Goal: Task Accomplishment & Management: Use online tool/utility

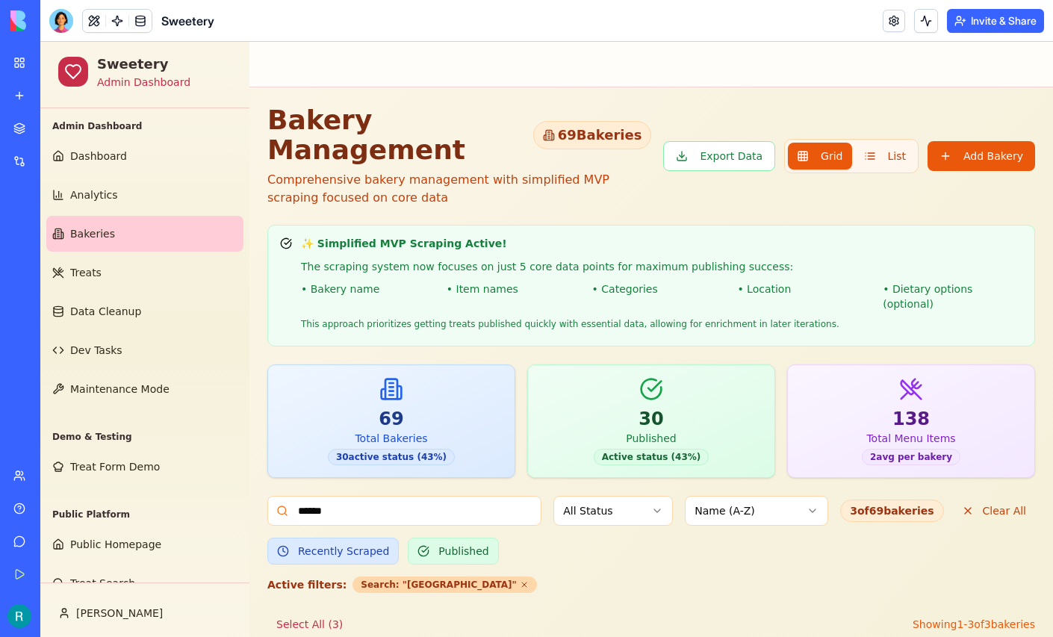
scroll to position [373, 0]
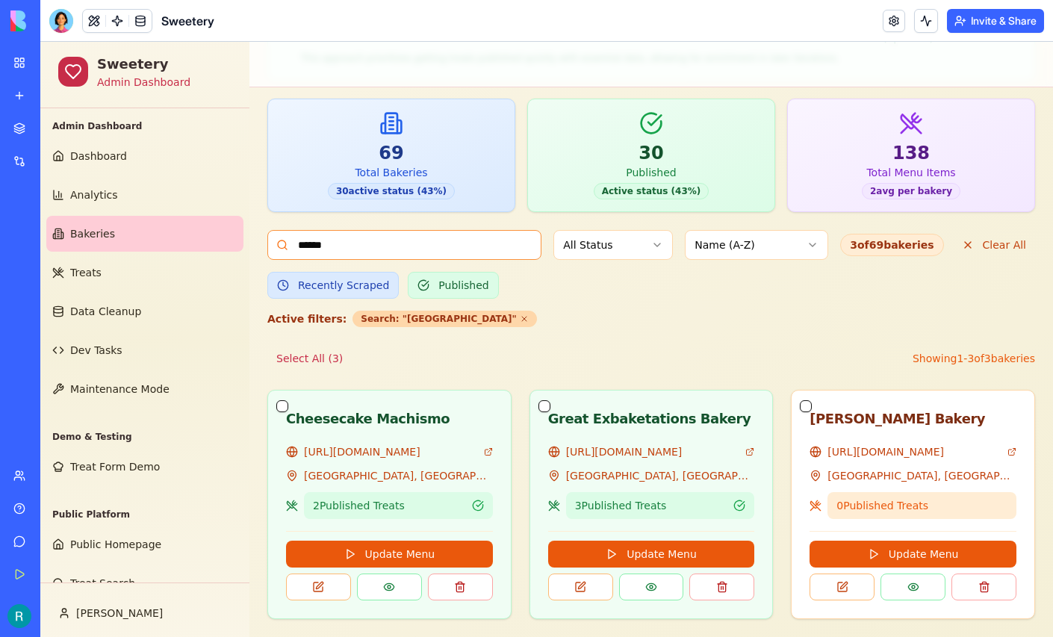
click at [442, 230] on input "******" at bounding box center [404, 245] width 274 height 30
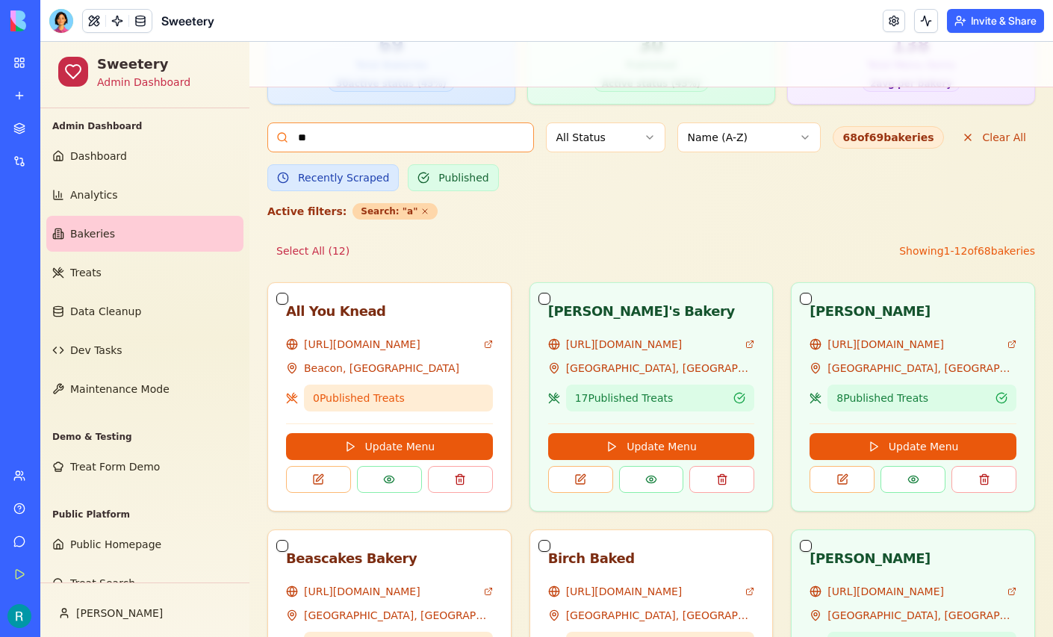
type input "*"
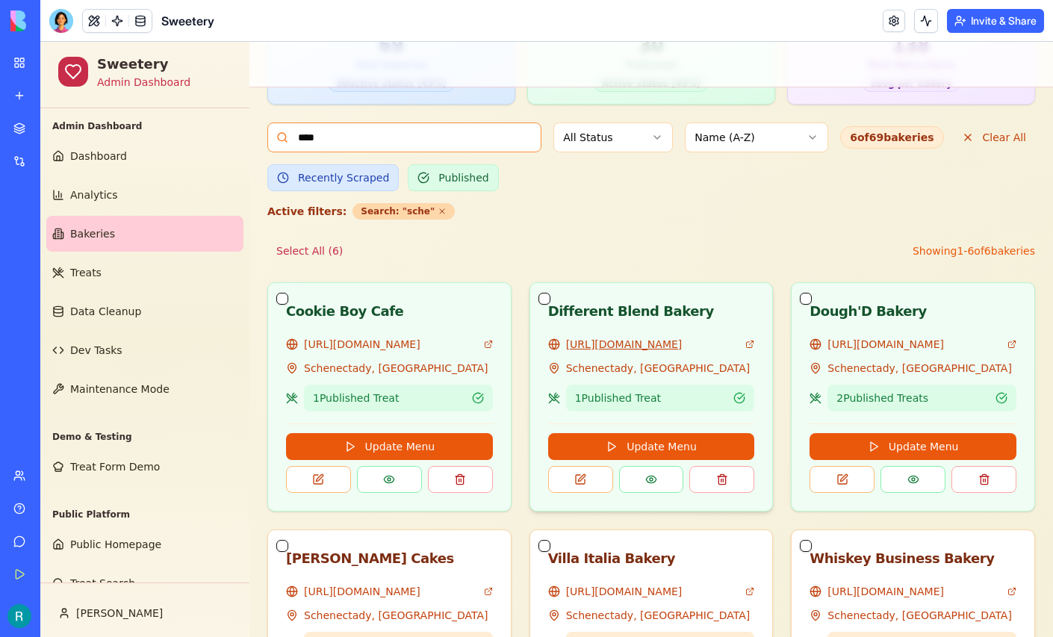
type input "****"
click at [612, 352] on link "[URL][DOMAIN_NAME]" at bounding box center [653, 344] width 174 height 15
click at [106, 474] on span "Treat Form Demo" at bounding box center [115, 466] width 90 height 15
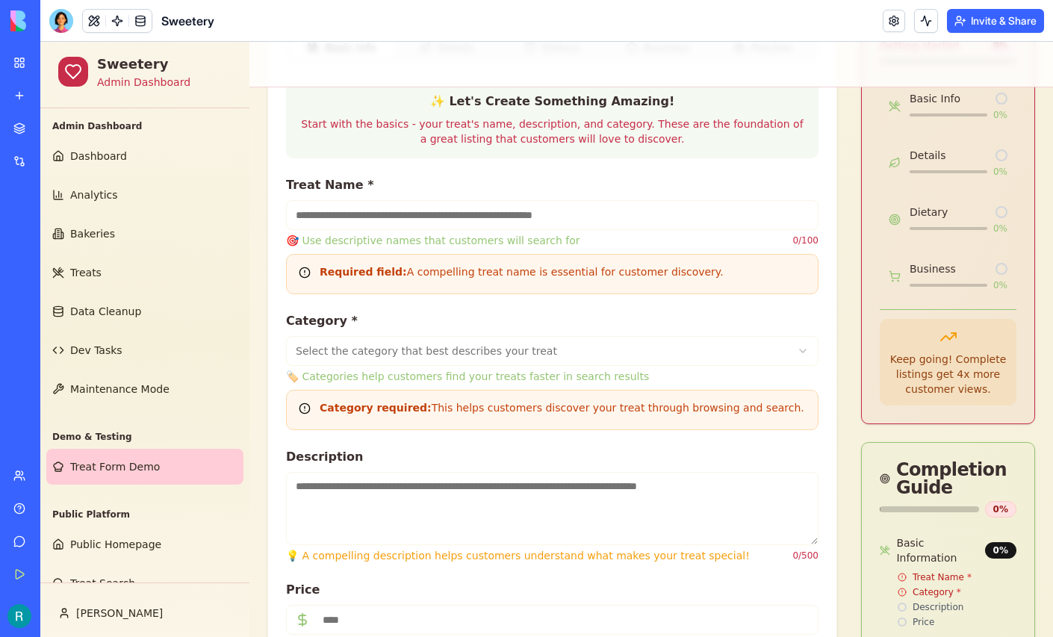
scroll to position [559, 0]
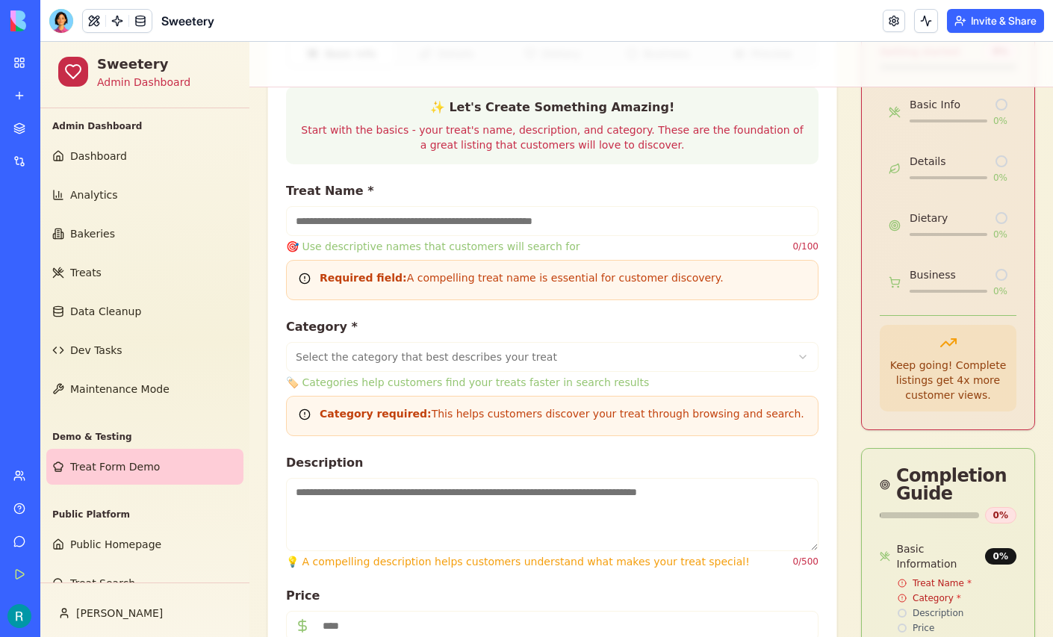
click at [455, 61] on span "Details" at bounding box center [456, 53] width 37 height 15
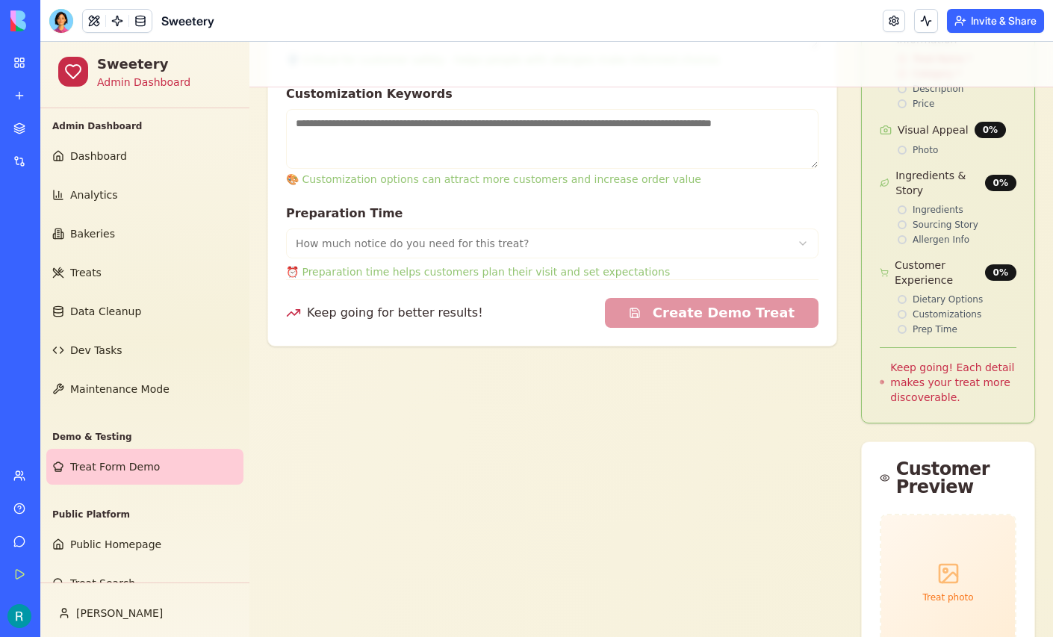
scroll to position [1083, 0]
click at [736, 363] on html "Sweetery Admin Dashboard Admin Dashboard Dashboard Analytics Bakeries Treats Da…" at bounding box center [546, 149] width 1012 height 2382
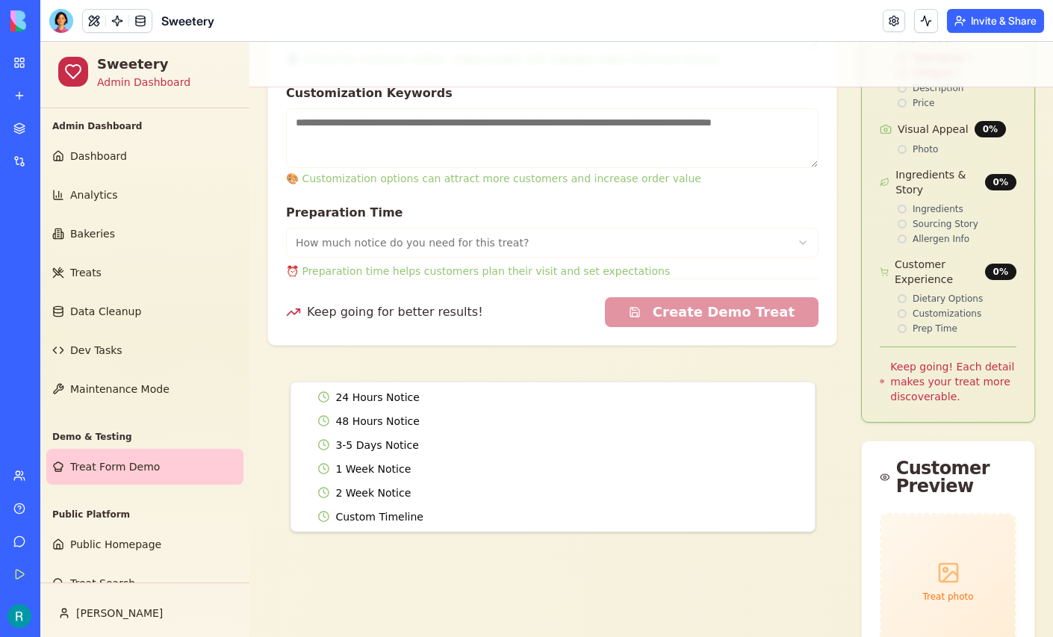
click at [736, 363] on html "Sweetery Admin Dashboard Admin Dashboard Dashboard Analytics Bakeries Treats Da…" at bounding box center [546, 149] width 1012 height 2382
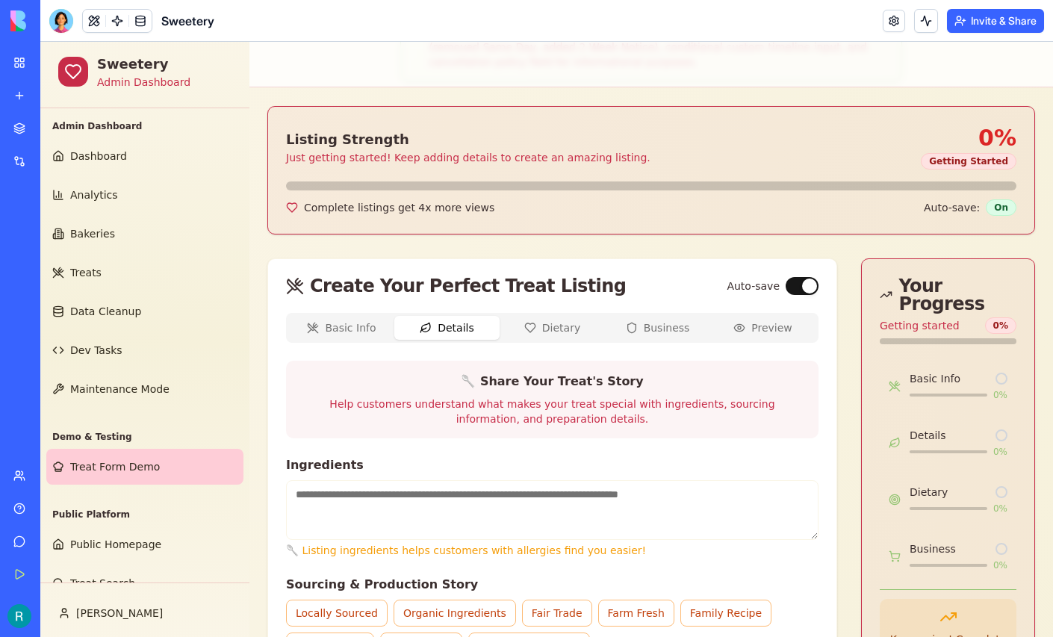
scroll to position [284, 0]
click at [565, 336] on span "Dietary" at bounding box center [561, 328] width 38 height 15
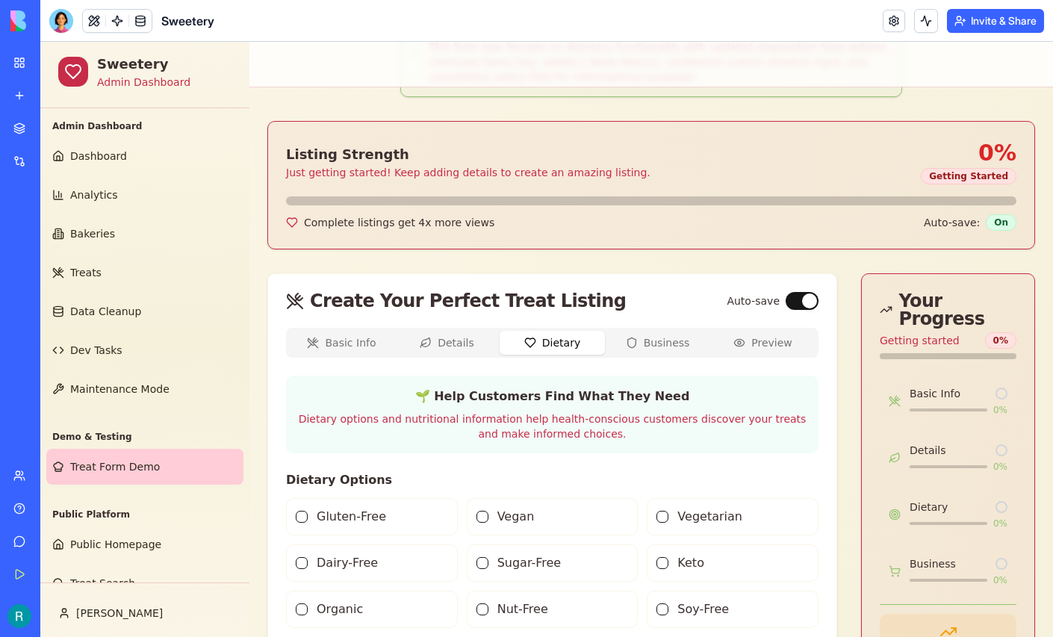
scroll to position [269, 0]
click at [669, 351] on span "Business" at bounding box center [667, 343] width 46 height 15
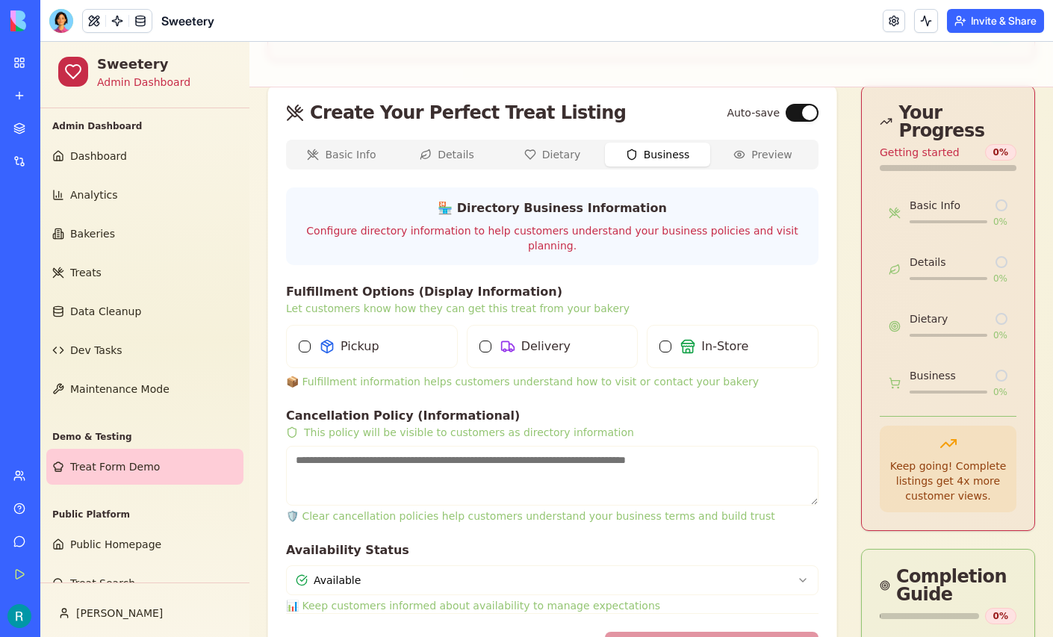
scroll to position [456, 0]
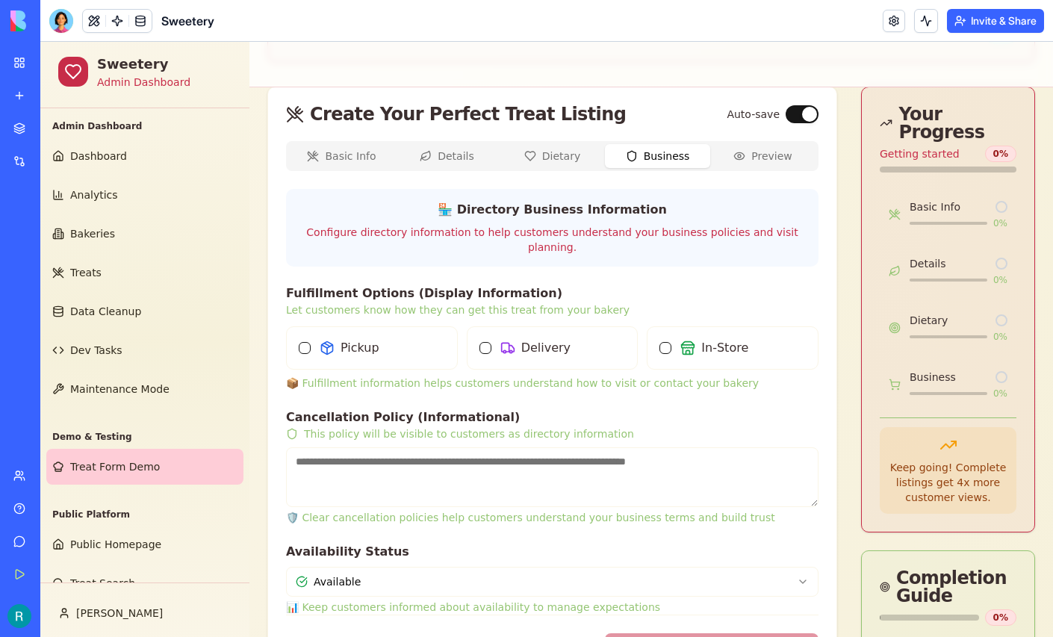
click at [759, 164] on span "Preview" at bounding box center [771, 156] width 41 height 15
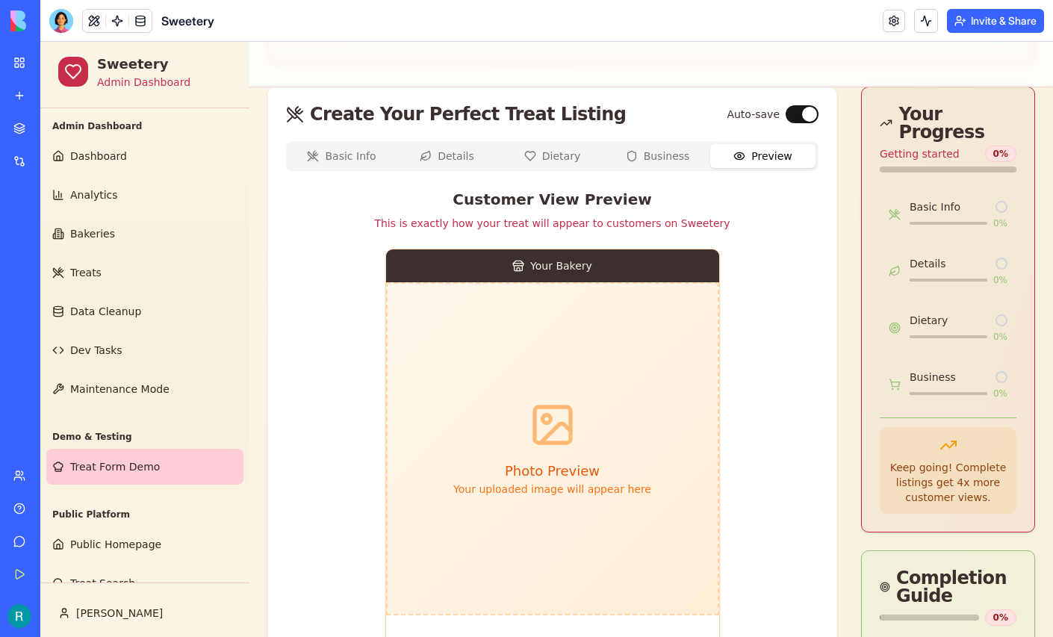
click at [343, 164] on span "Basic Info" at bounding box center [350, 156] width 51 height 15
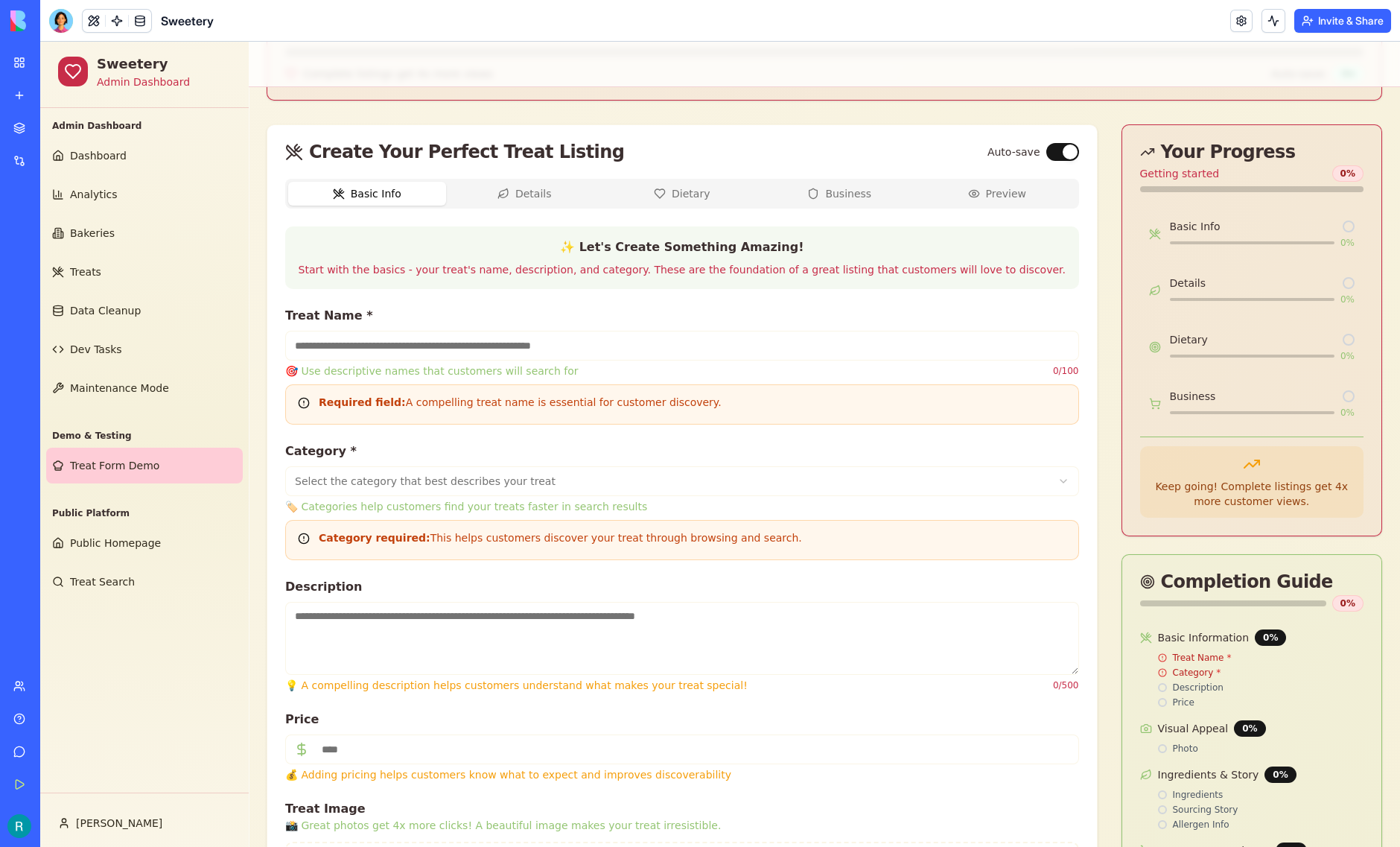
scroll to position [387, 0]
click at [529, 202] on span "Details" at bounding box center [533, 194] width 37 height 15
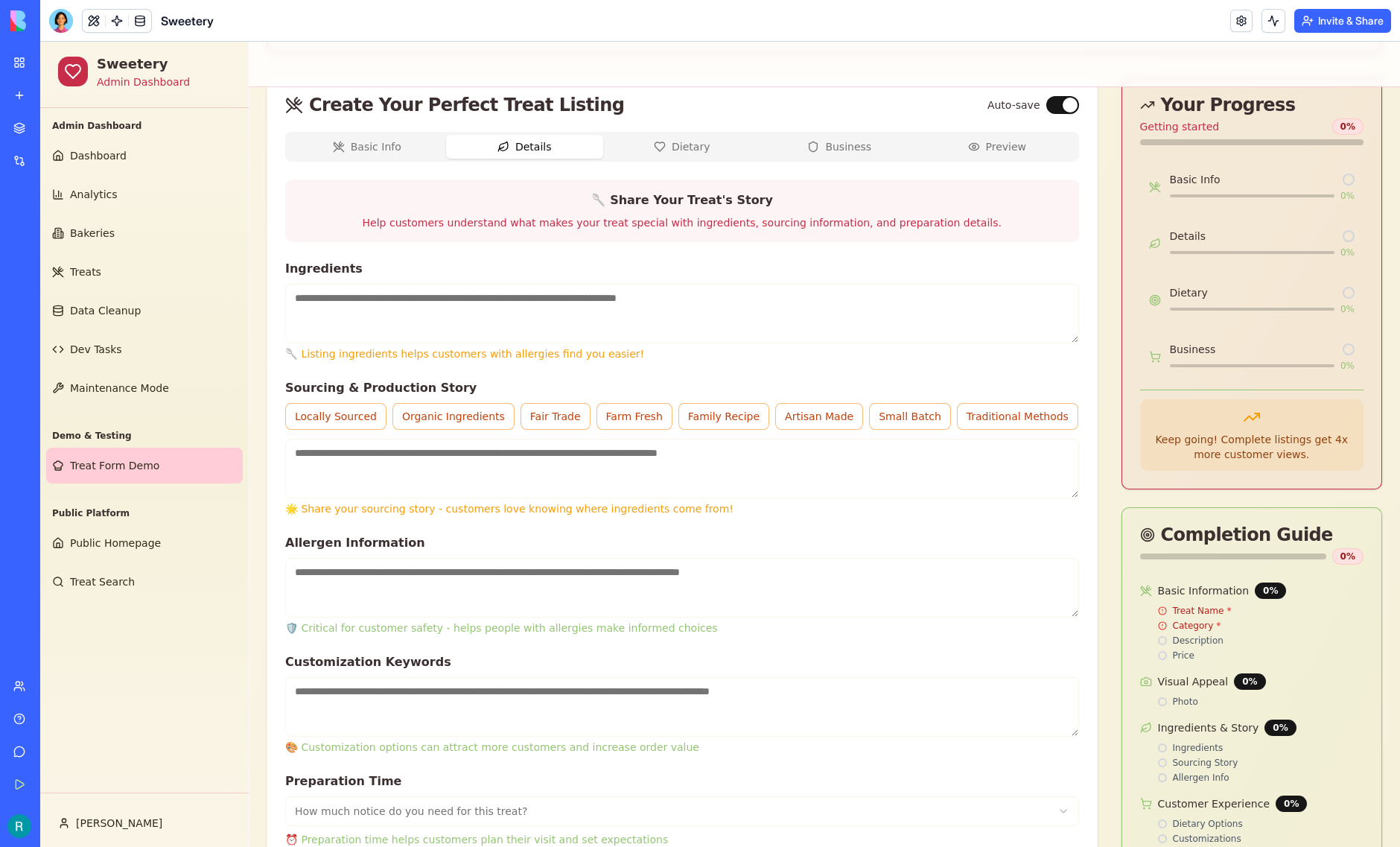
scroll to position [421, 0]
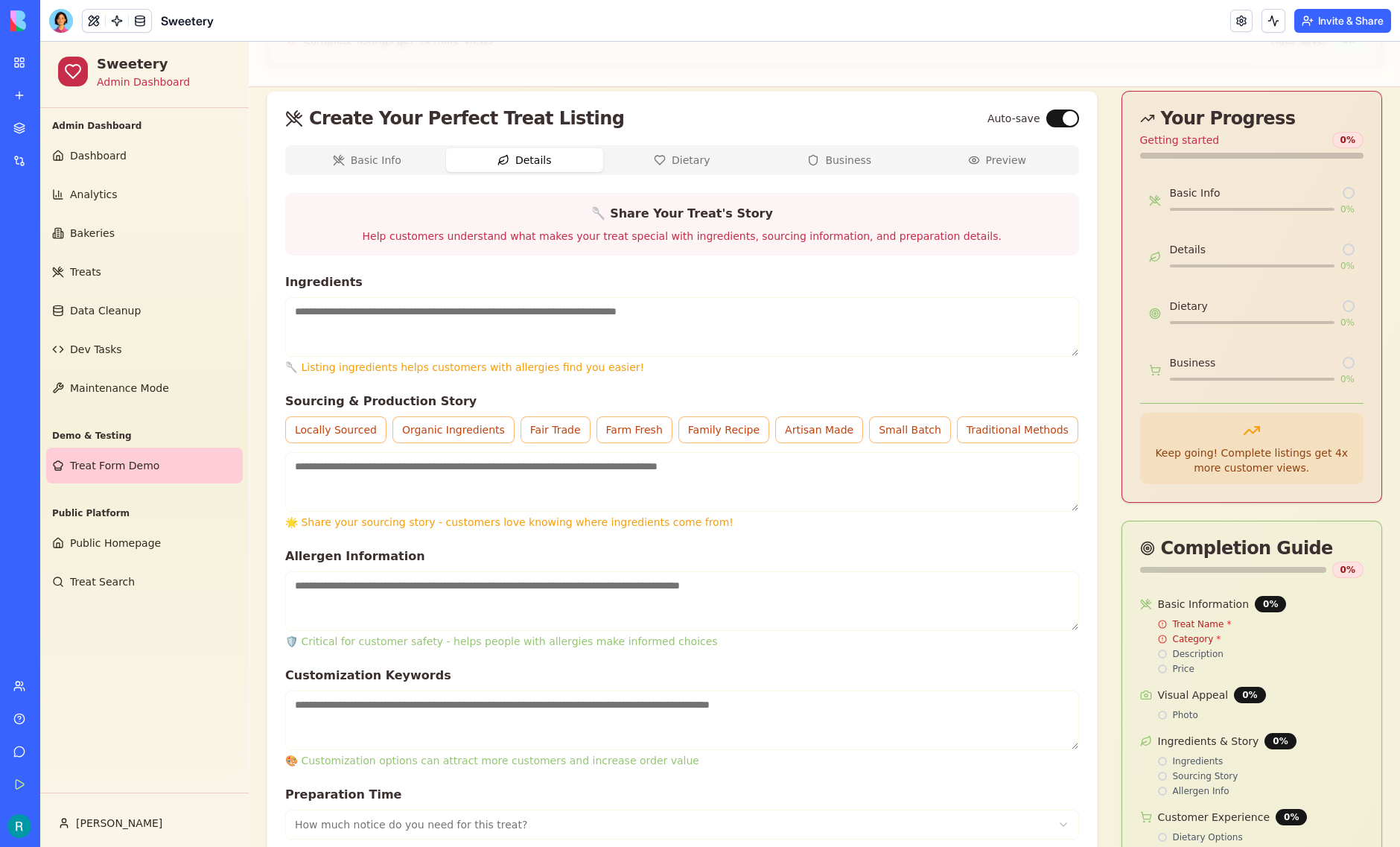
click at [680, 168] on span "Dietary" at bounding box center [691, 160] width 38 height 15
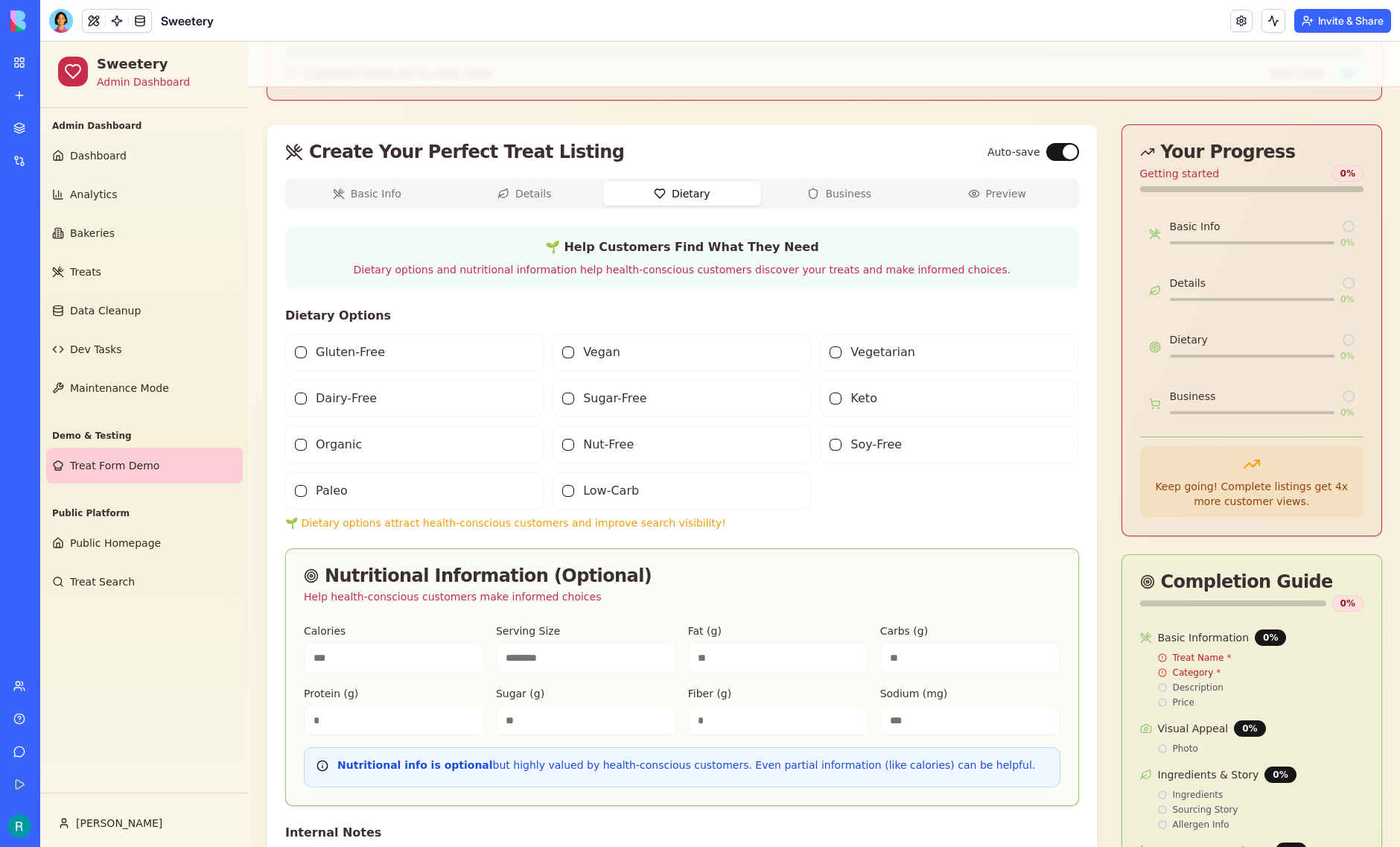
scroll to position [384, 0]
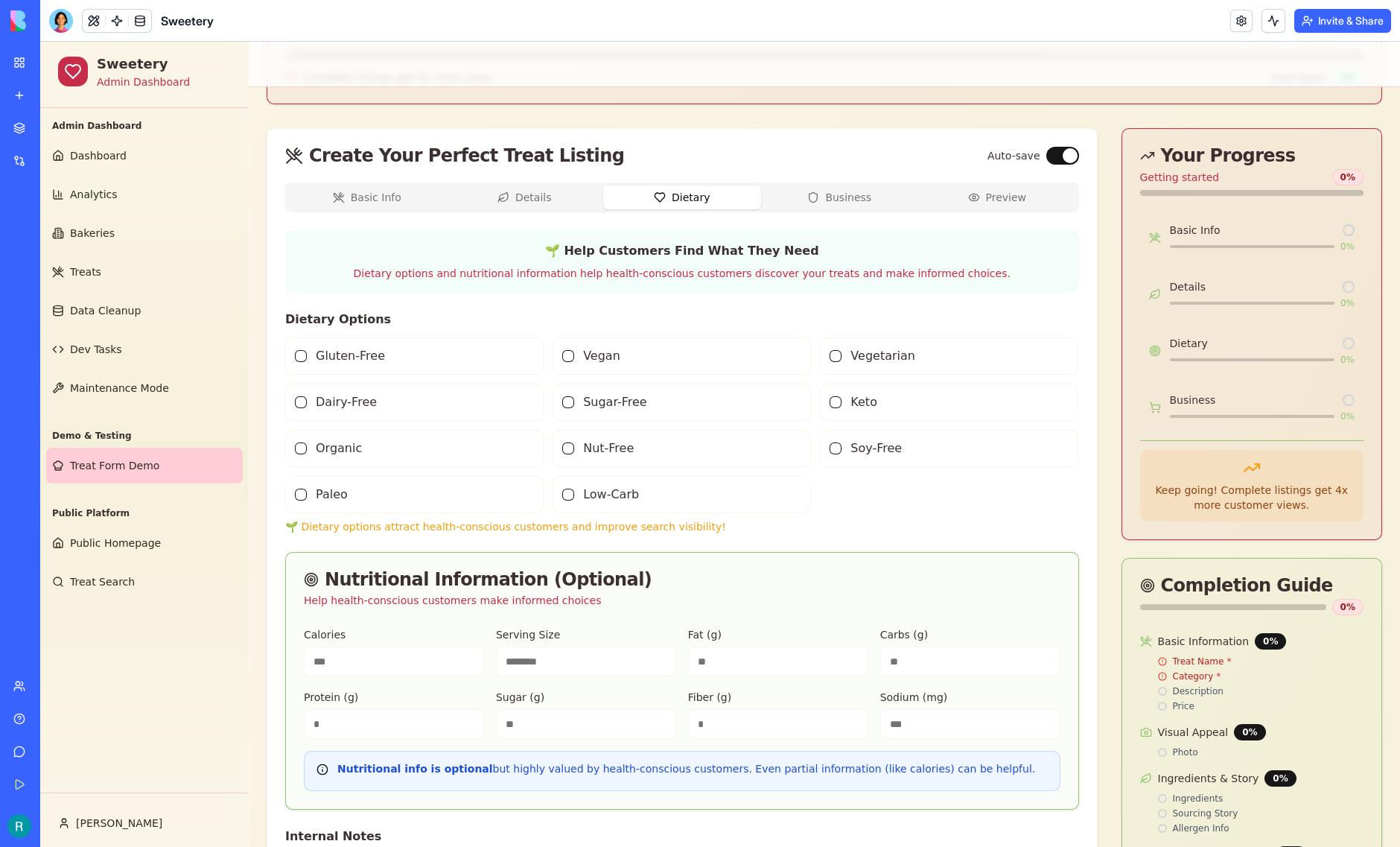
click at [845, 210] on button "Business" at bounding box center [840, 198] width 158 height 24
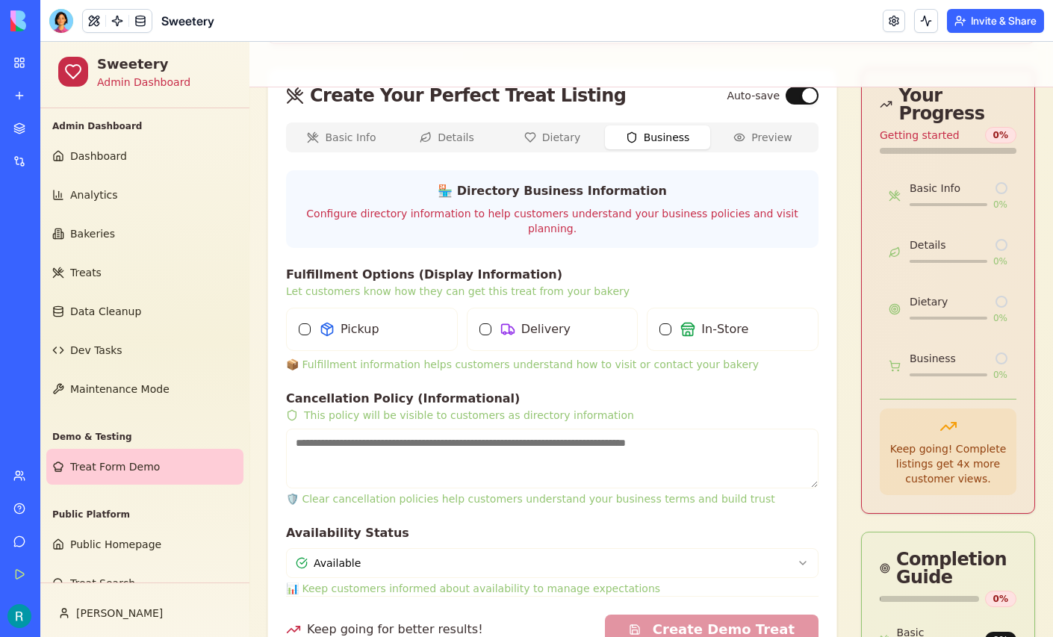
scroll to position [475, 0]
